Goal: Communication & Community: Answer question/provide support

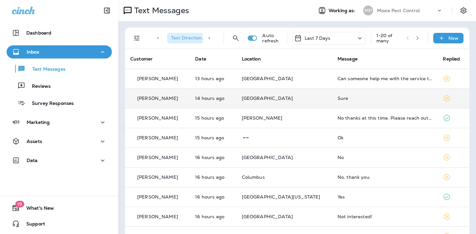
click at [338, 99] on div "Sure" at bounding box center [385, 98] width 95 height 5
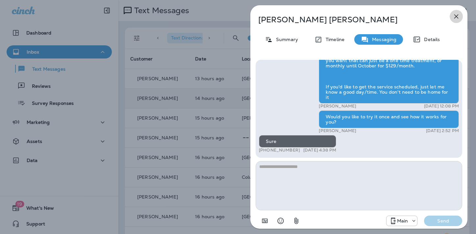
click at [456, 14] on icon "button" at bounding box center [456, 17] width 8 height 8
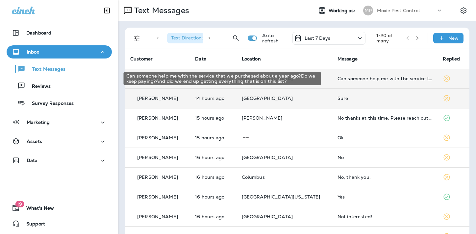
click at [346, 78] on div "Can someone help me with the service that we purchased about a year ago?Do we k…" at bounding box center [385, 78] width 95 height 5
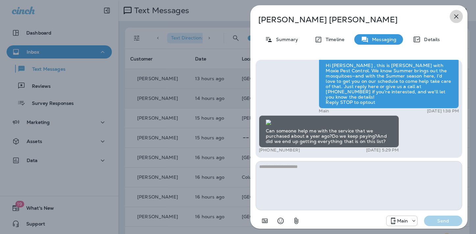
click at [457, 15] on icon "button" at bounding box center [456, 17] width 8 height 8
